Goal: Information Seeking & Learning: Learn about a topic

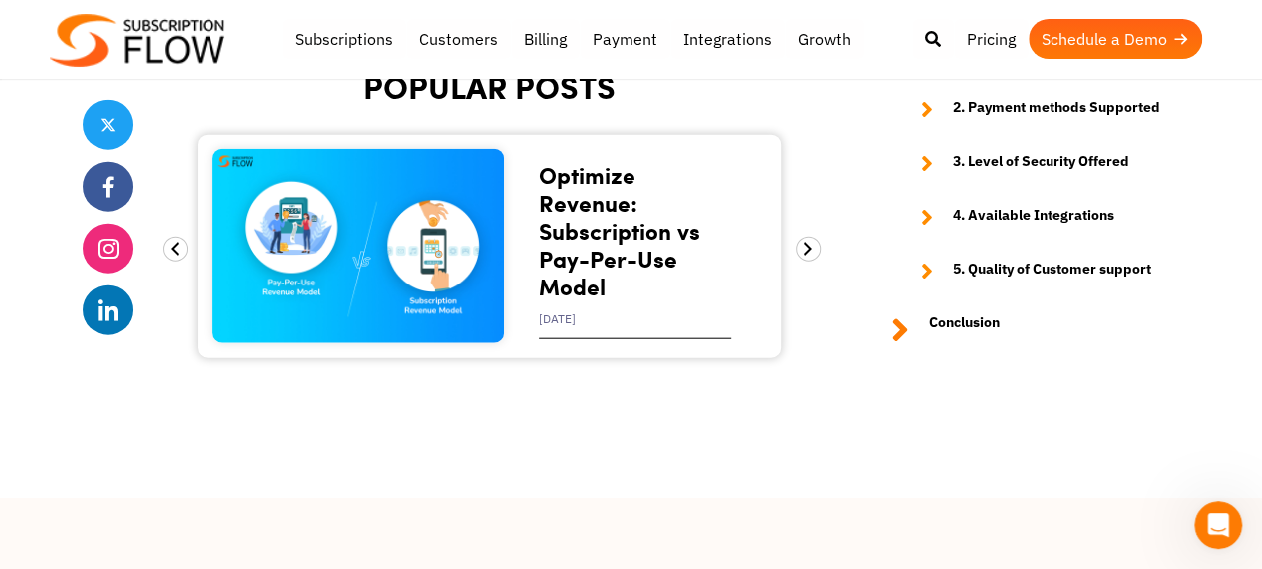
scroll to position [5819, 0]
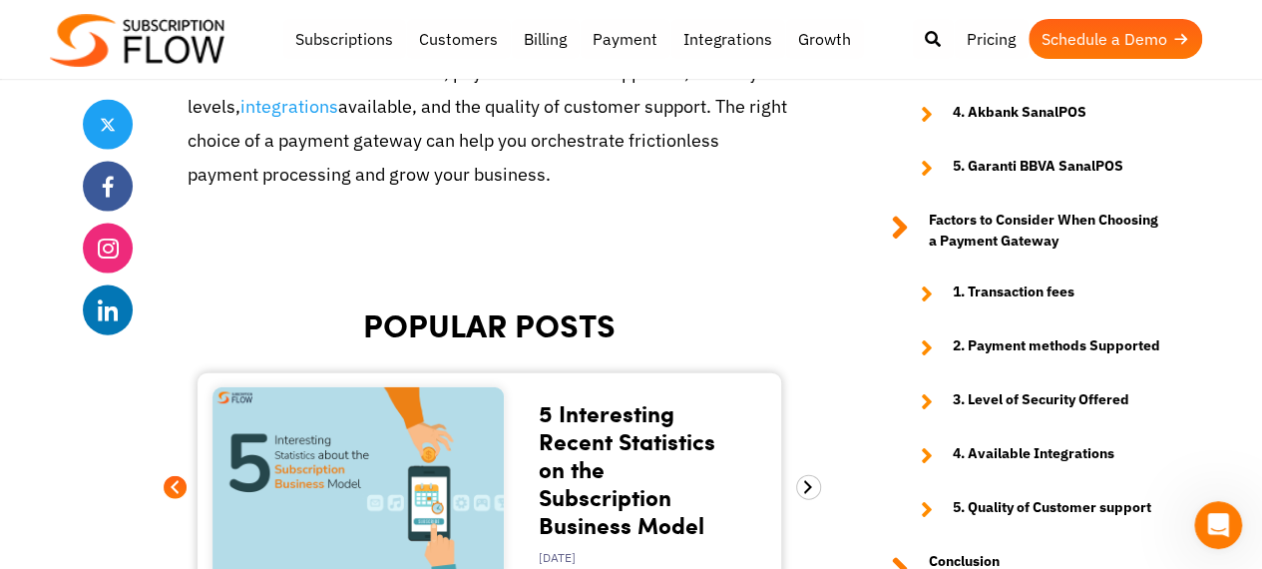
click at [174, 475] on span at bounding box center [175, 487] width 25 height 25
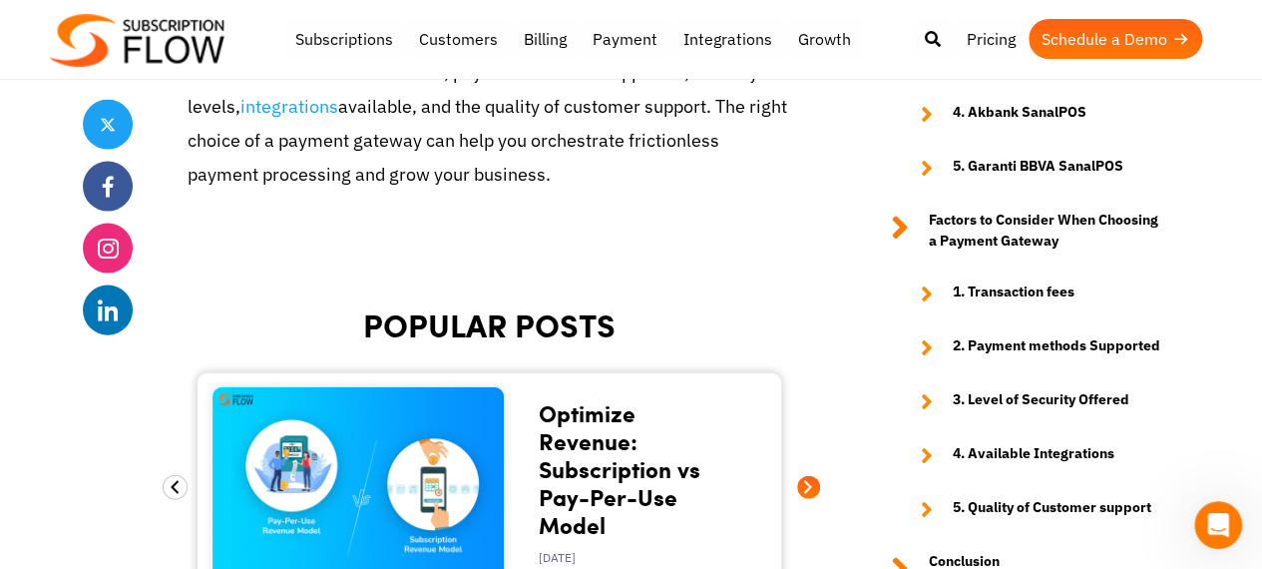
click at [810, 475] on span at bounding box center [808, 487] width 25 height 25
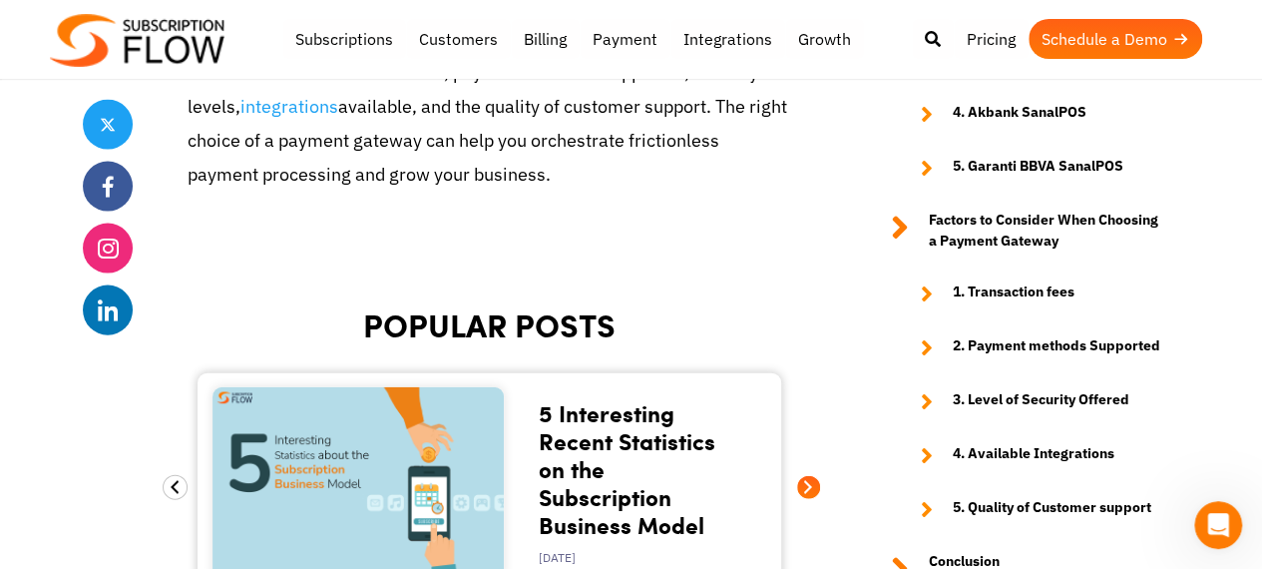
click at [810, 475] on span at bounding box center [808, 487] width 25 height 25
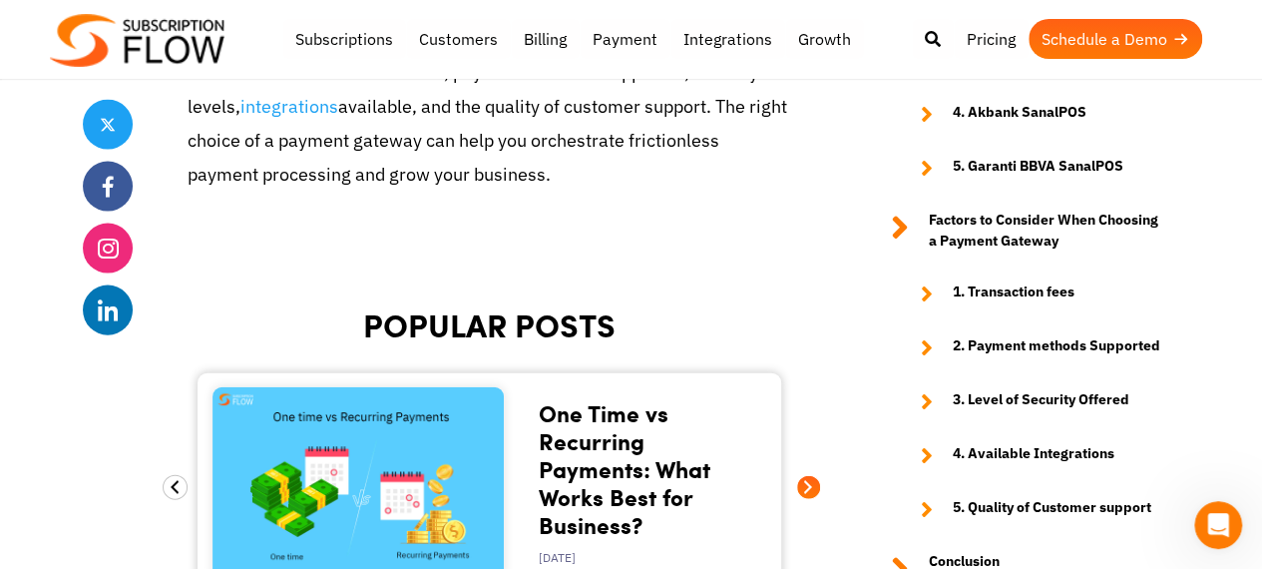
click at [810, 475] on span at bounding box center [808, 487] width 25 height 25
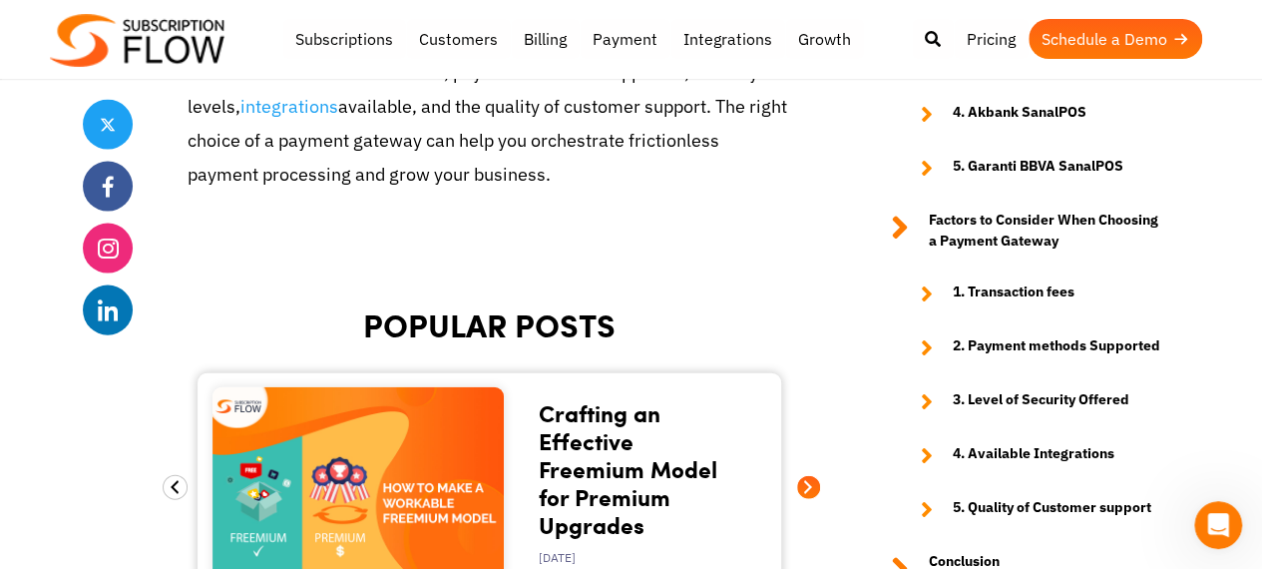
click at [810, 475] on span at bounding box center [808, 487] width 25 height 25
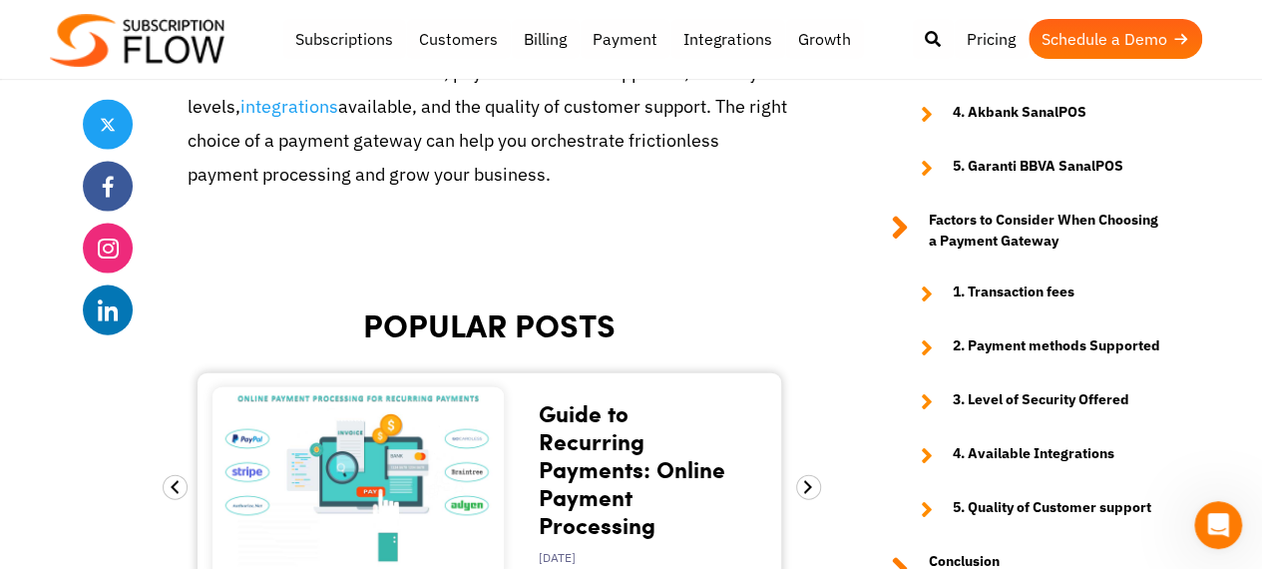
click at [622, 396] on link "Guide to Recurring Payments: Online Payment Processing" at bounding box center [632, 468] width 187 height 145
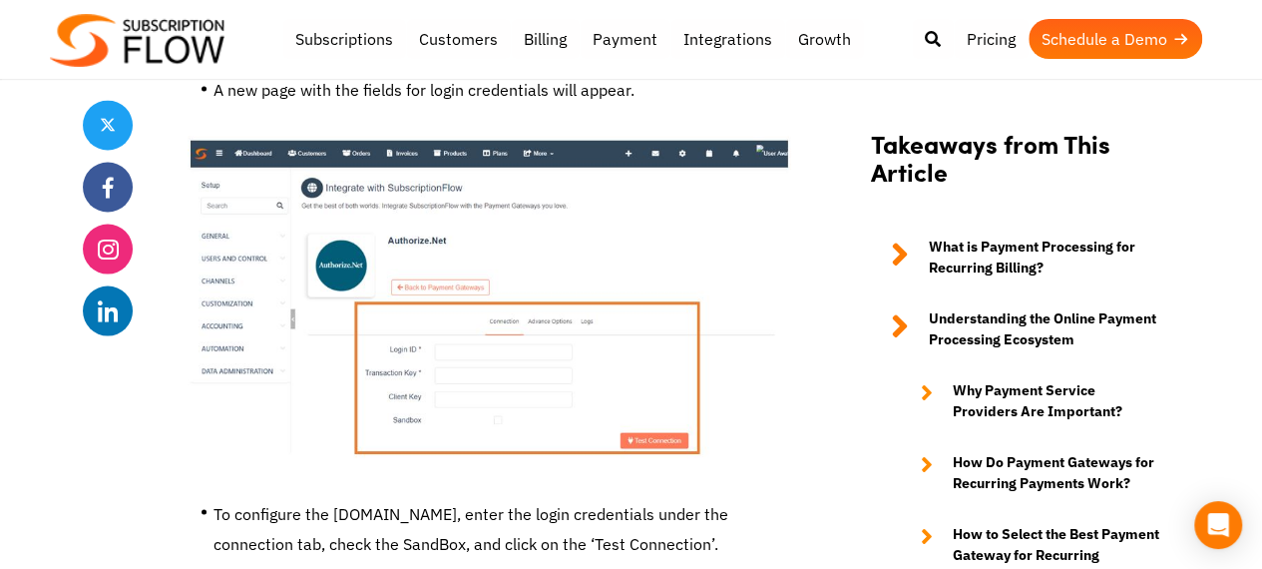
scroll to position [16785, 0]
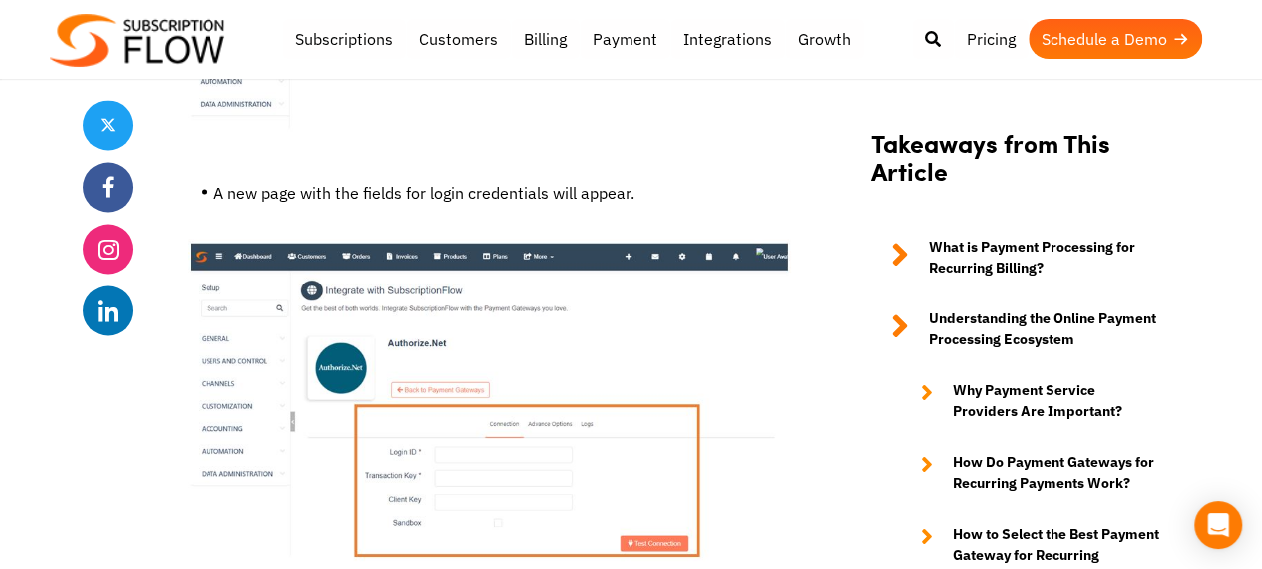
click at [1024, 397] on strong "Why Payment Service Providers Are Important?" at bounding box center [1056, 401] width 207 height 42
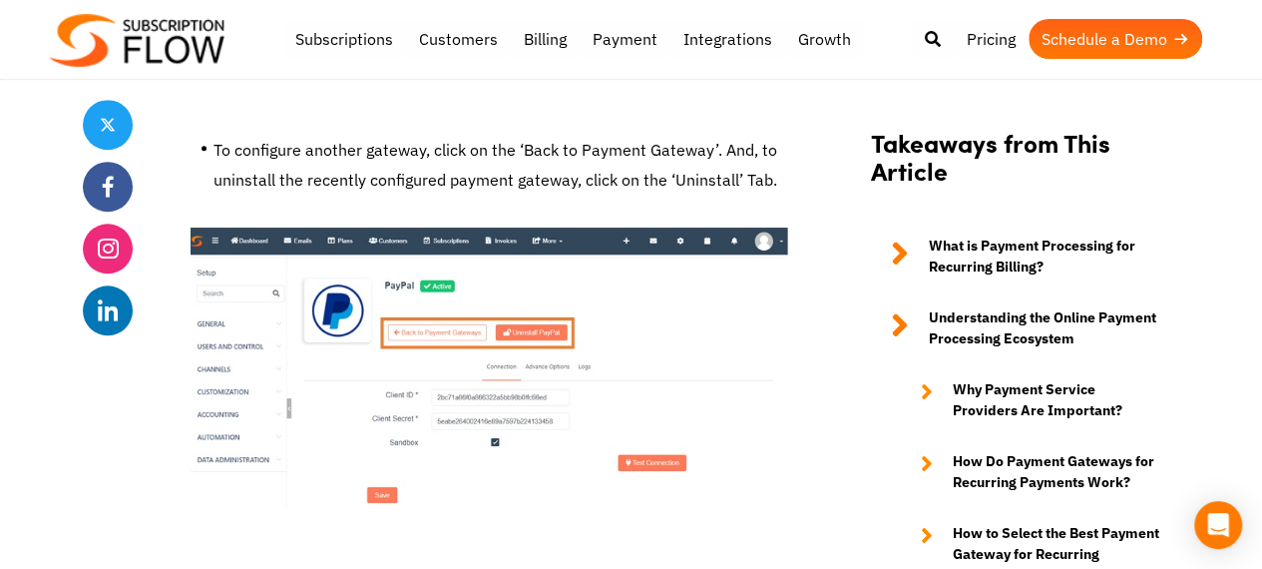
scroll to position [12271, 0]
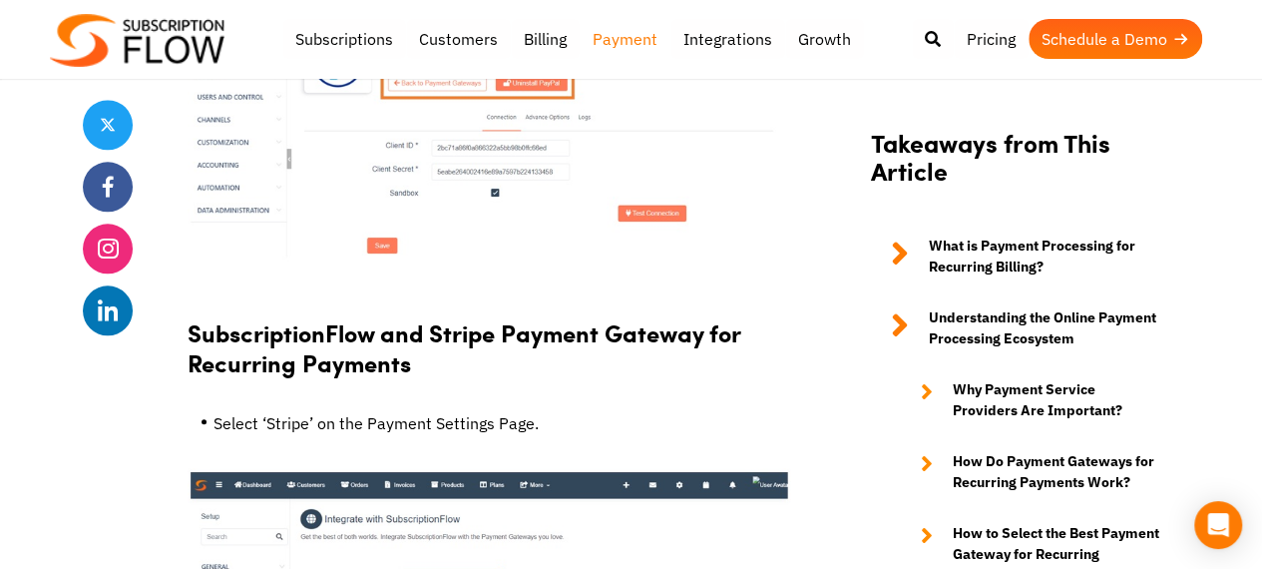
click at [636, 36] on link "Payment" at bounding box center [625, 39] width 91 height 40
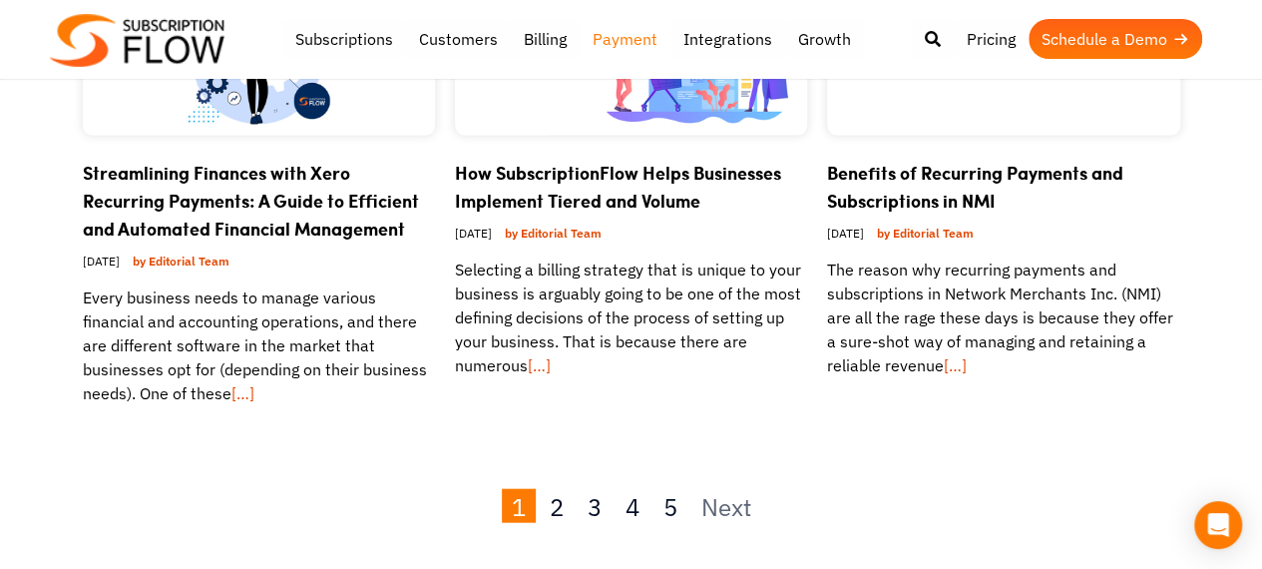
scroll to position [2394, 0]
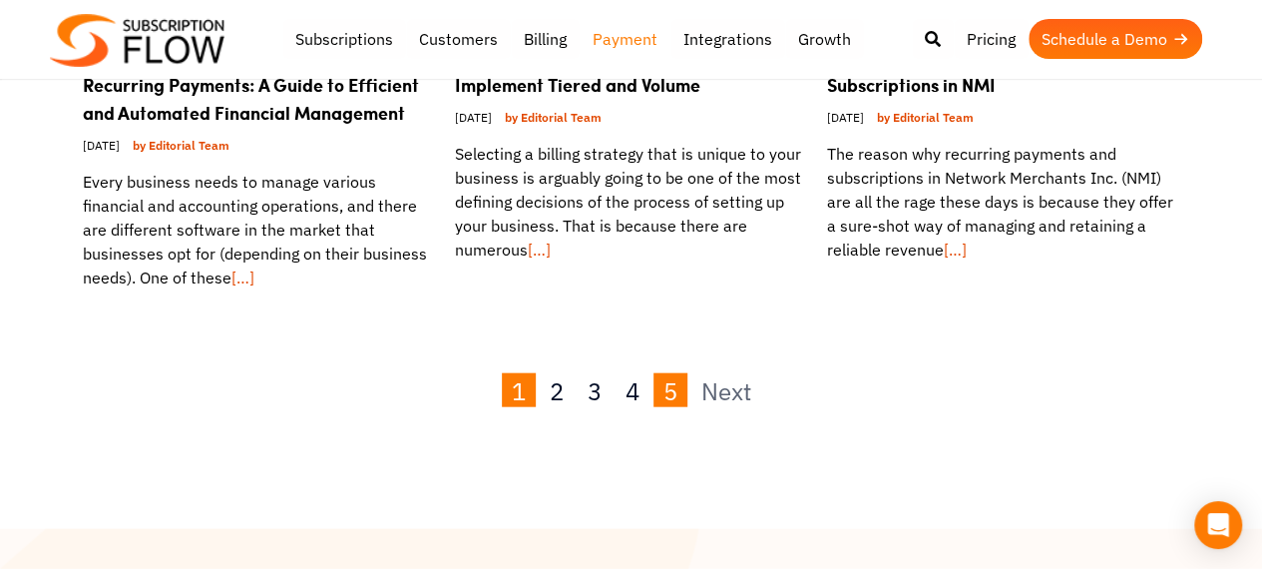
click at [664, 373] on link "5" at bounding box center [670, 390] width 34 height 34
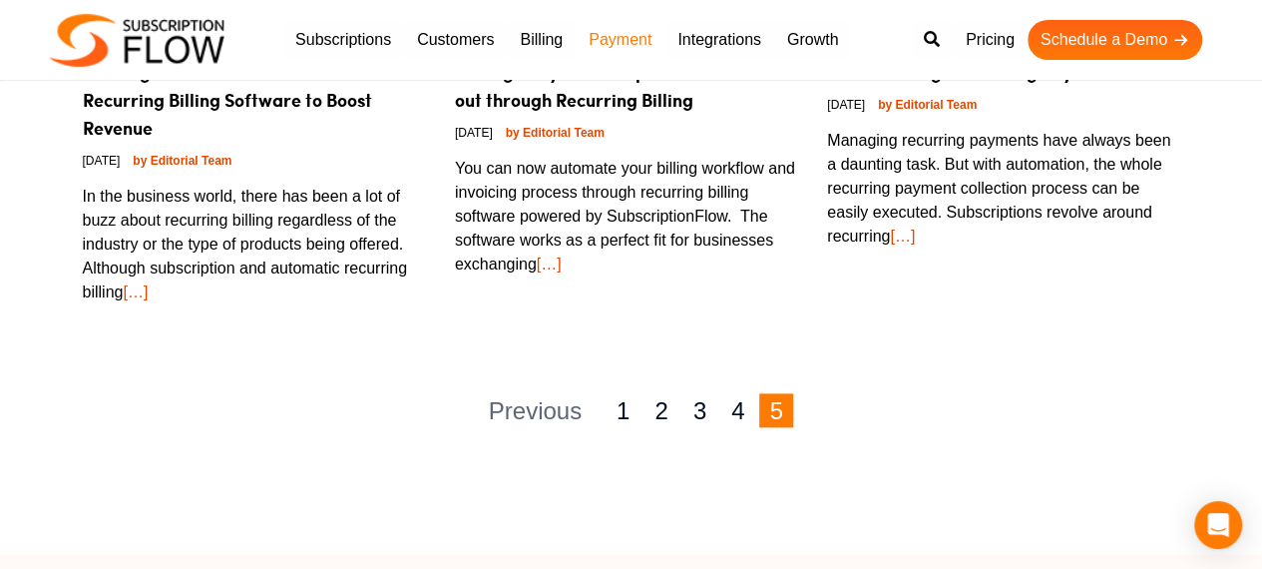
scroll to position [1297, 0]
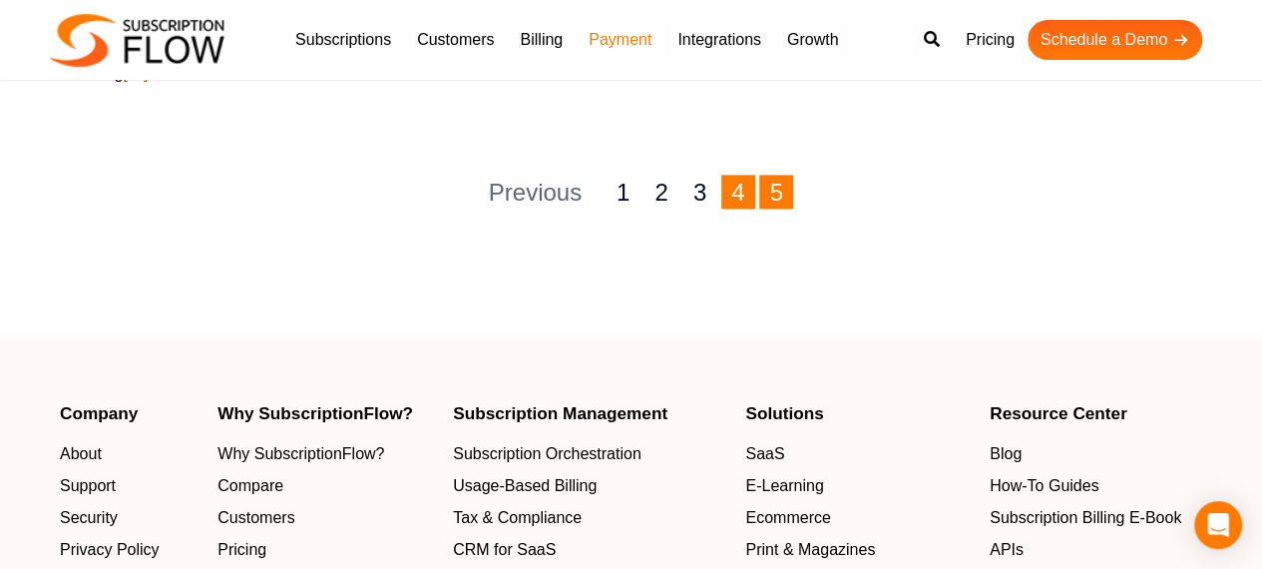
click at [731, 200] on link "4" at bounding box center [738, 192] width 34 height 34
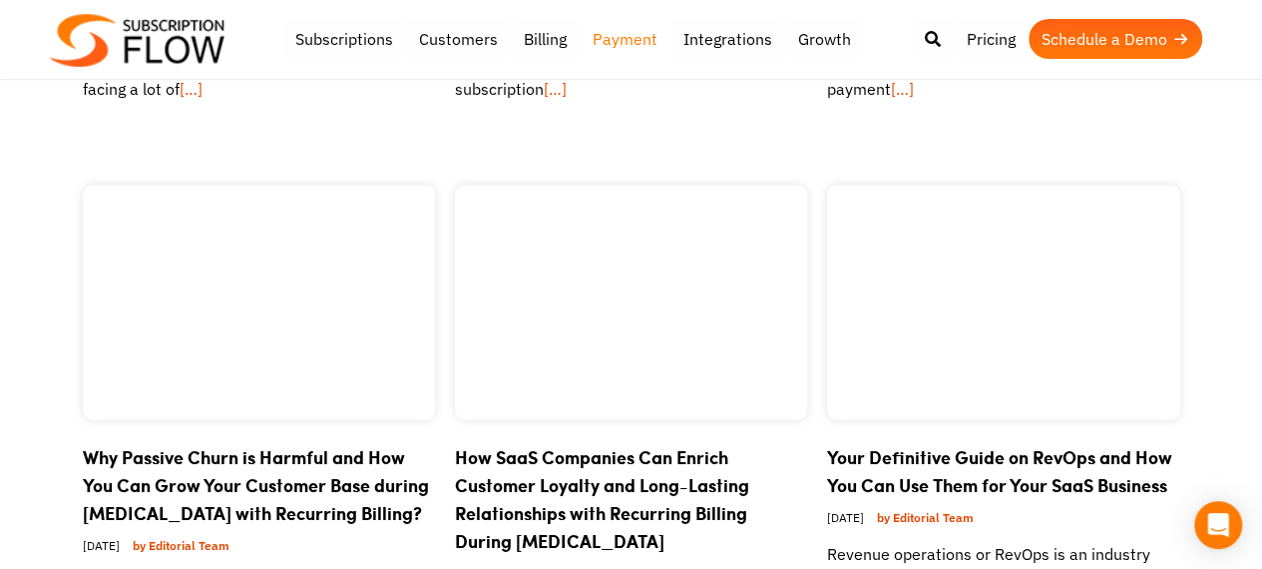
scroll to position [2195, 0]
